Goal: Task Accomplishment & Management: Manage account settings

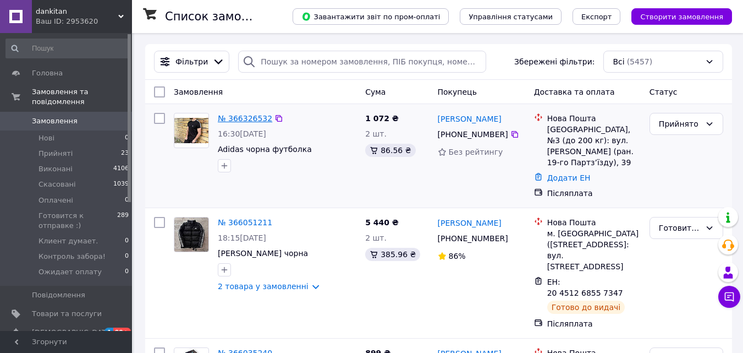
click at [227, 117] on link "№ 366326532" at bounding box center [245, 118] width 54 height 9
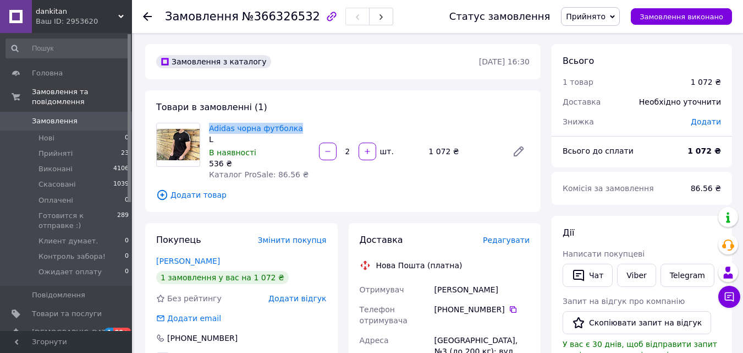
drag, startPoint x: 206, startPoint y: 122, endPoint x: 292, endPoint y: 124, distance: 85.3
click at [292, 124] on div "Adidas чорна футболка L В наявності 536 ₴ Каталог ProSale: 86.56 ₴" at bounding box center [260, 152] width 110 height 62
copy link "Adidas чорна футболка"
drag, startPoint x: 508, startPoint y: 291, endPoint x: 429, endPoint y: 293, distance: 78.7
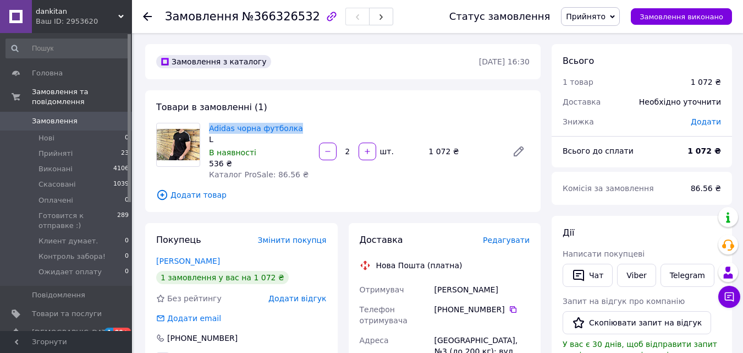
copy div "Отримувач [PERSON_NAME]"
click at [509, 309] on icon at bounding box center [513, 309] width 9 height 9
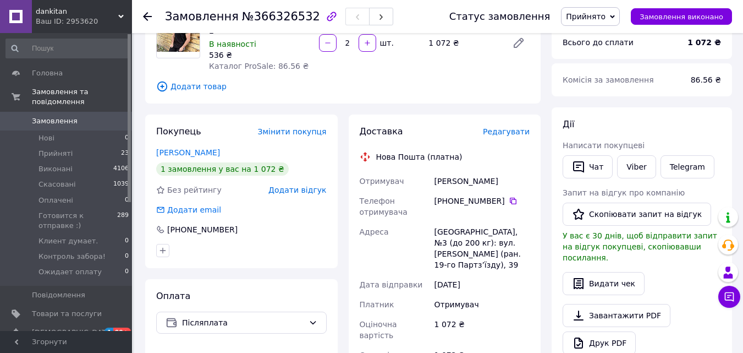
scroll to position [128, 0]
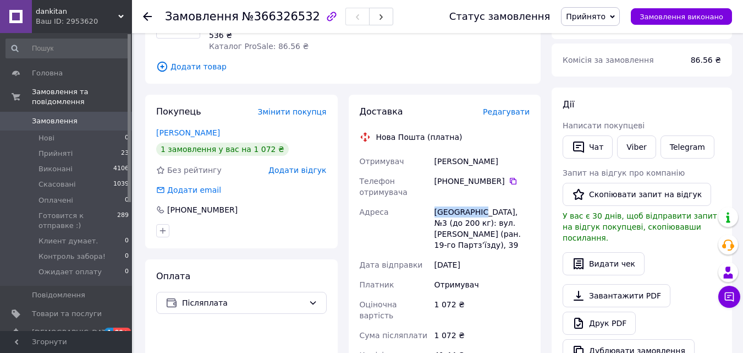
drag, startPoint x: 434, startPoint y: 211, endPoint x: 479, endPoint y: 211, distance: 45.1
click at [479, 211] on div "[GEOGRAPHIC_DATA], №3 (до 200 кг): вул. [PERSON_NAME] (ран. 19-го Партз’їзду), …" at bounding box center [482, 228] width 100 height 53
copy div "[GEOGRAPHIC_DATA]"
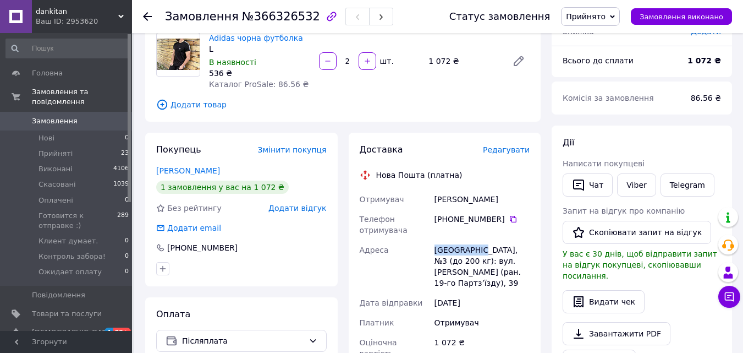
scroll to position [257, 0]
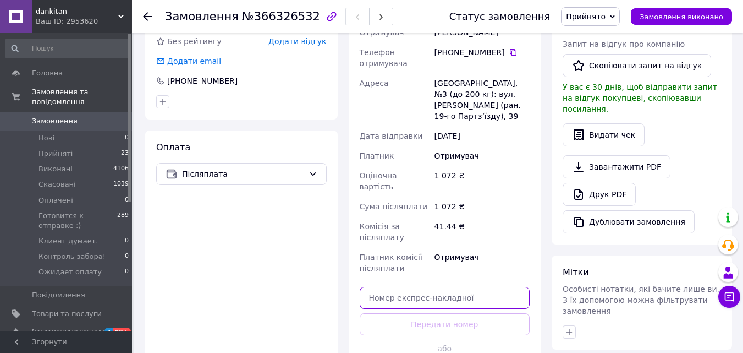
click at [443, 287] on input "text" at bounding box center [445, 298] width 171 height 22
paste input "20451269237799"
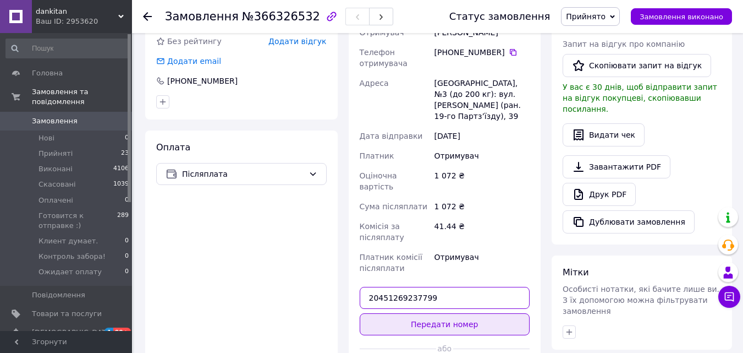
type input "20451269237799"
click at [451, 313] on button "Передати номер" at bounding box center [445, 324] width 171 height 22
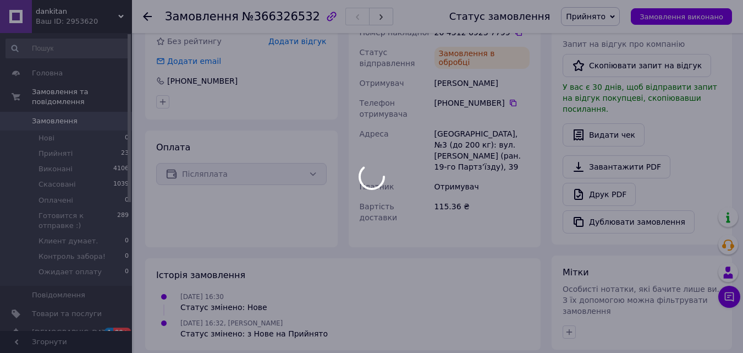
click at [592, 20] on div at bounding box center [371, 176] width 743 height 353
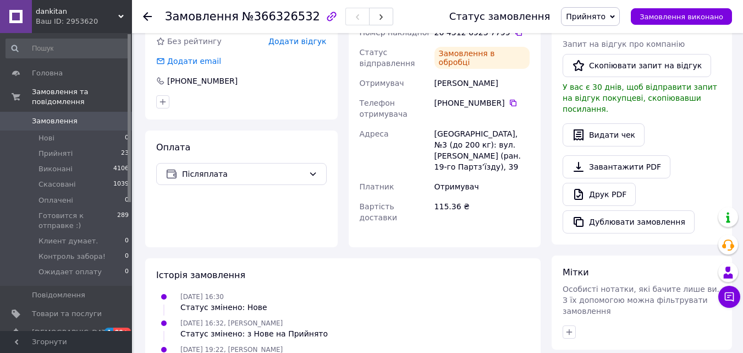
click at [591, 17] on span "Прийнято" at bounding box center [586, 16] width 40 height 9
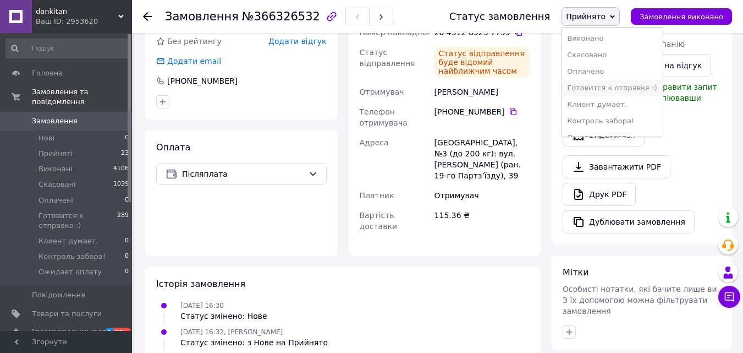
click at [593, 89] on li "Готовится к отправке :)" at bounding box center [612, 88] width 101 height 17
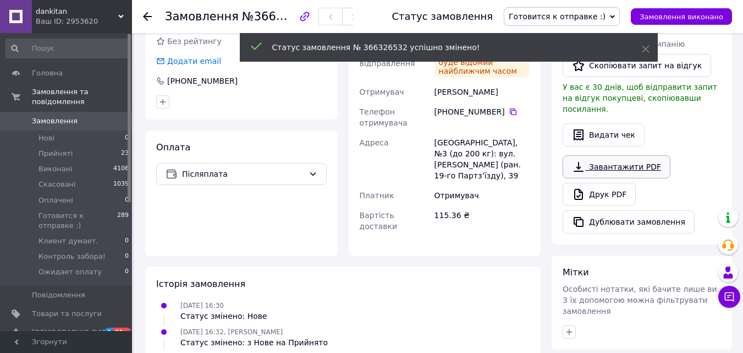
scroll to position [128, 0]
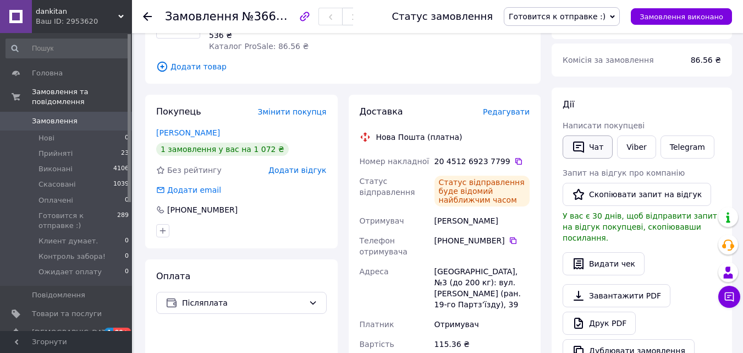
click at [606, 139] on button "Чат" at bounding box center [588, 146] width 50 height 23
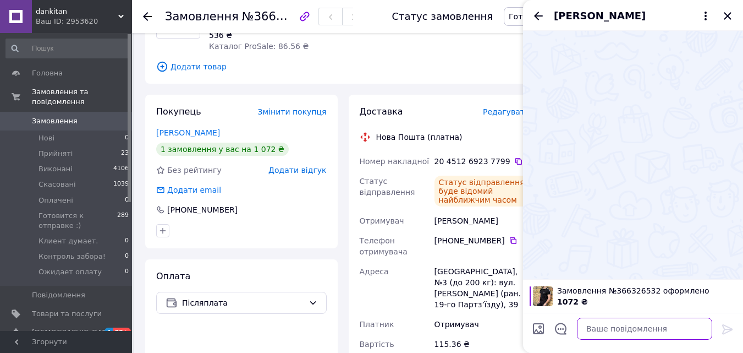
click at [626, 332] on textarea at bounding box center [644, 328] width 135 height 22
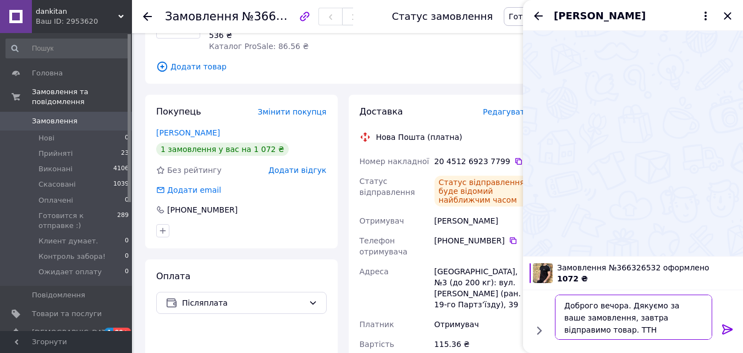
paste textarea "20451269237799"
type textarea "Доброго вечора. Дякуємо за ваше замовлення, завтра відправимо товар. ТТН 204512…"
click at [731, 330] on icon at bounding box center [727, 329] width 10 height 10
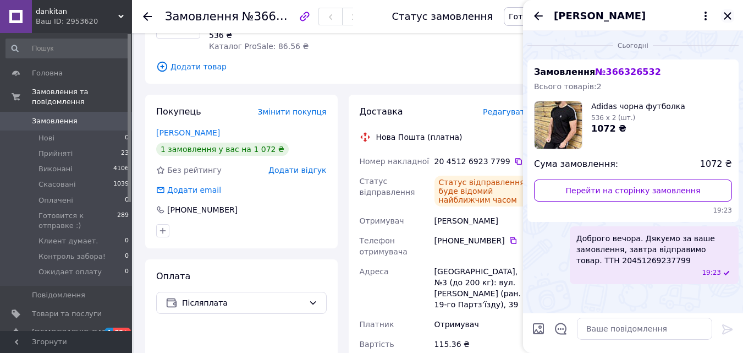
click at [725, 20] on icon "Закрити" at bounding box center [727, 15] width 13 height 13
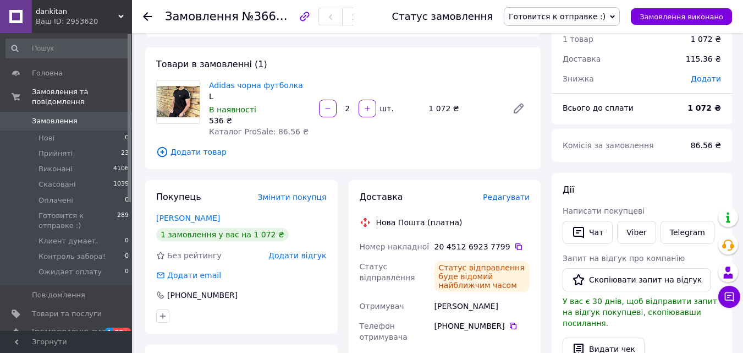
scroll to position [0, 0]
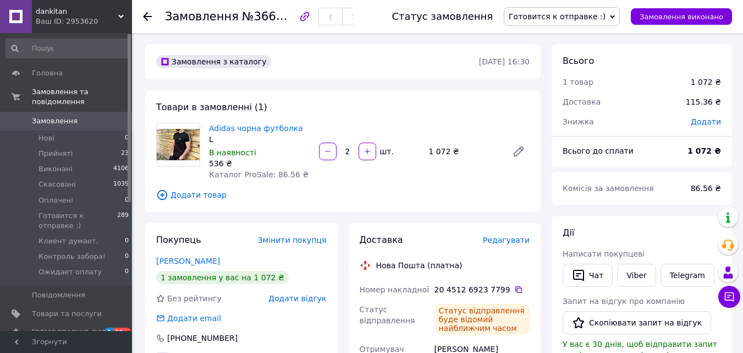
click at [50, 116] on span "Замовлення" at bounding box center [55, 121] width 46 height 10
